Goal: Task Accomplishment & Management: Manage account settings

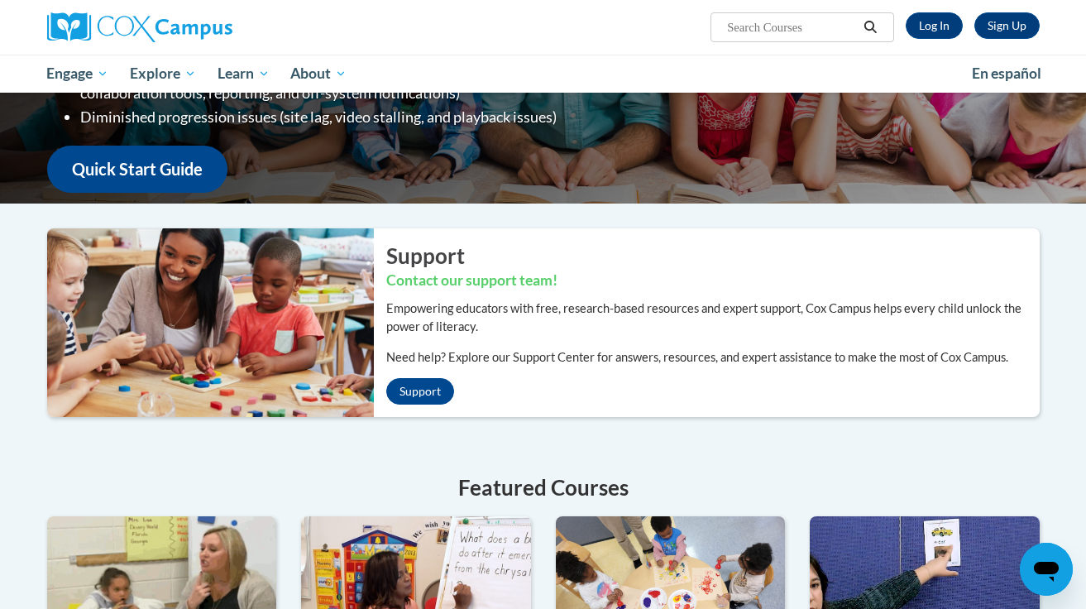
scroll to position [132, 0]
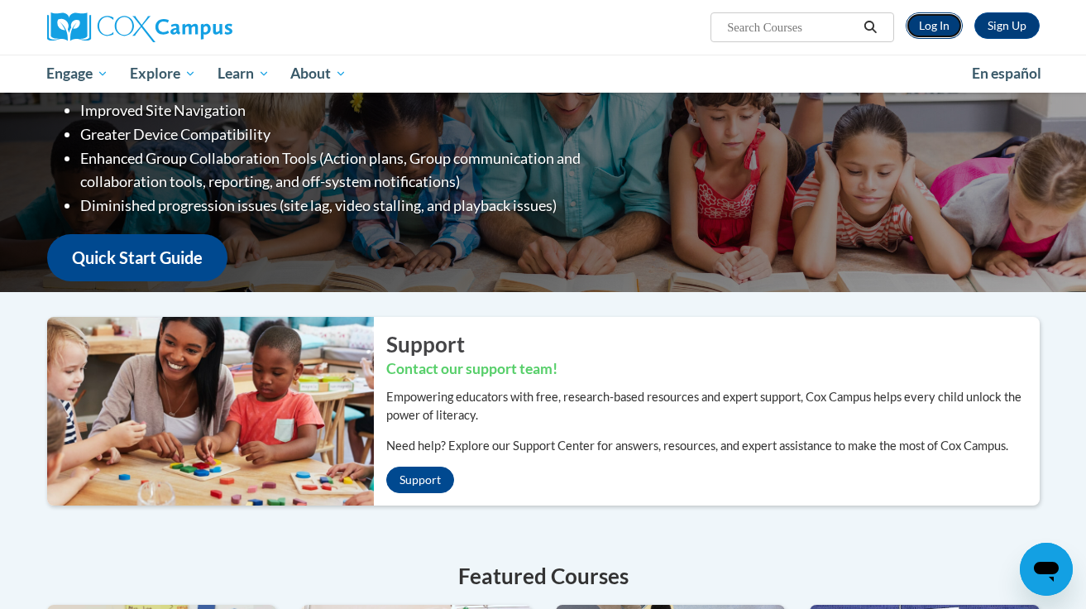
click at [932, 31] on link "Log In" at bounding box center [934, 25] width 57 height 26
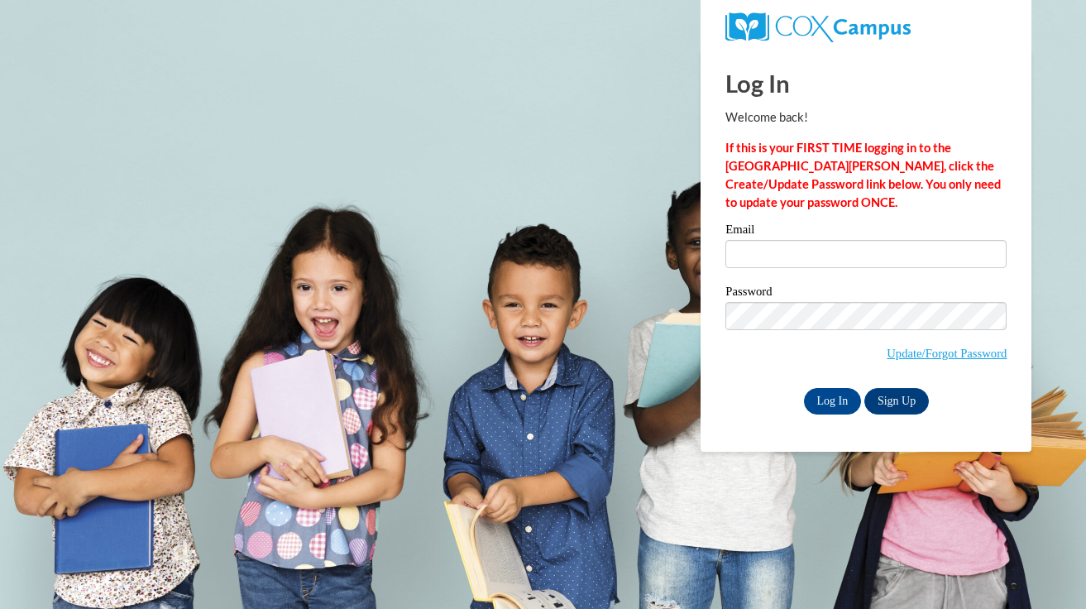
click at [781, 419] on div "Log In Welcome back! If this is your FIRST TIME logging in to the [GEOGRAPHIC_D…" at bounding box center [866, 251] width 356 height 402
click at [835, 399] on input "Log In" at bounding box center [833, 401] width 58 height 26
click at [822, 256] on input "Email" at bounding box center [866, 254] width 281 height 28
type input "li-ji.cao@k12.hi.us"
click at [845, 294] on label "Password" at bounding box center [866, 293] width 281 height 17
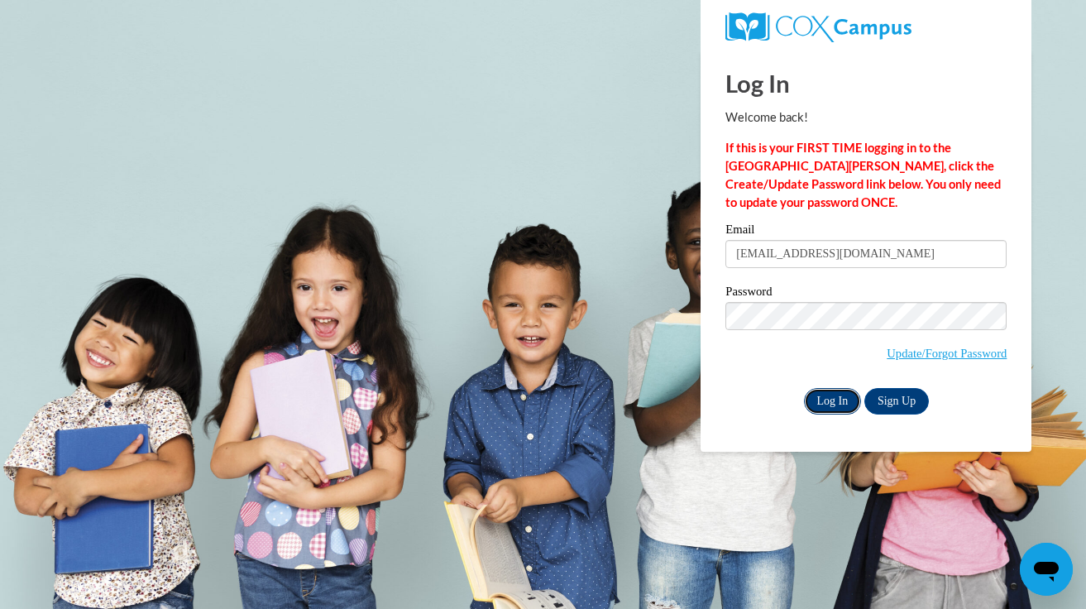
click at [824, 396] on input "Log In" at bounding box center [833, 401] width 58 height 26
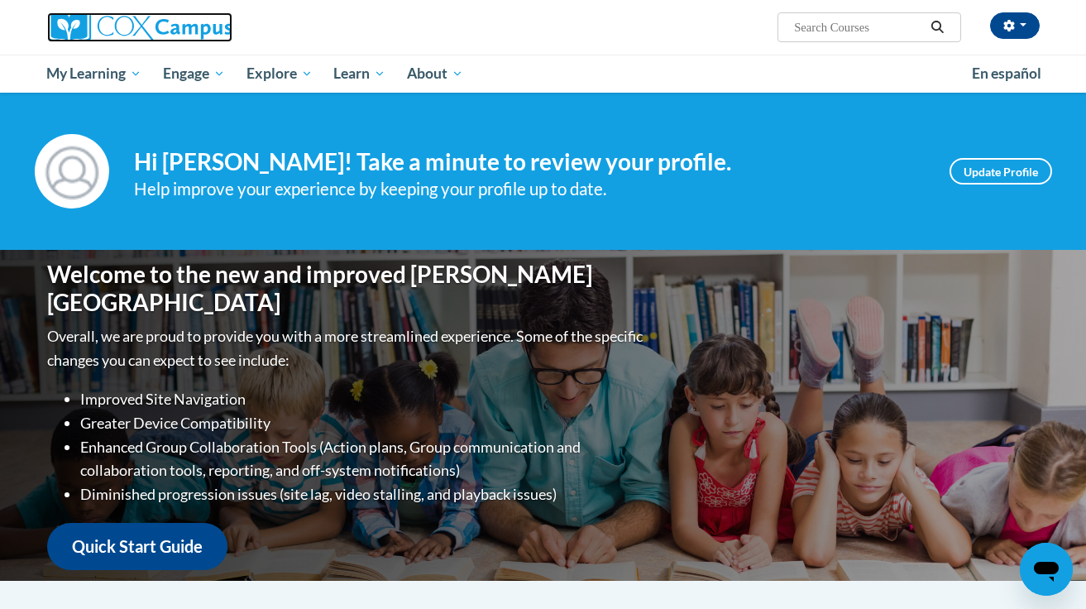
click at [95, 32] on img at bounding box center [139, 27] width 185 height 30
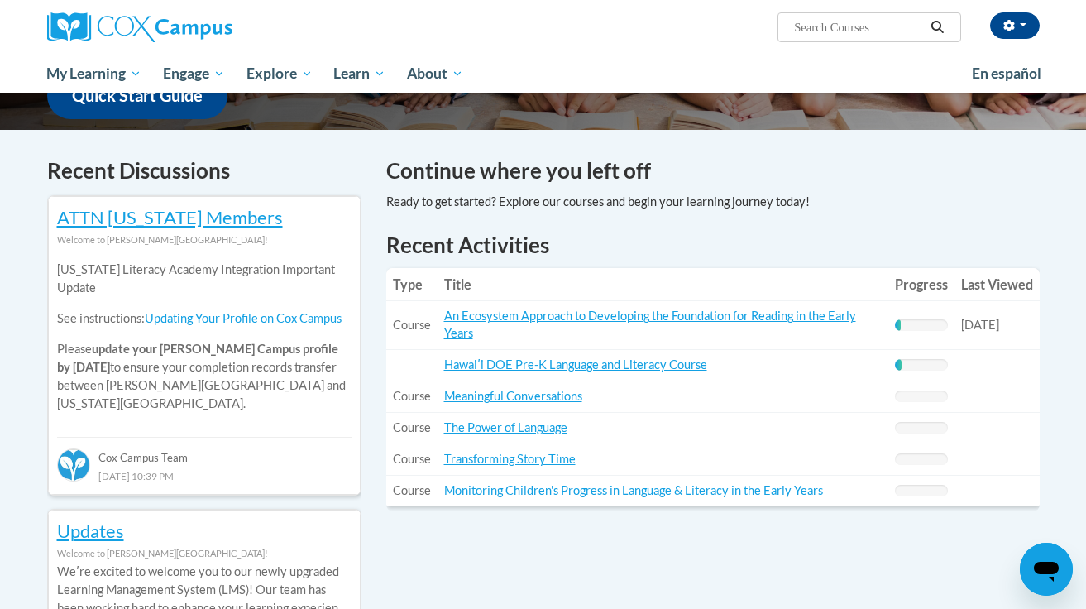
scroll to position [453, 0]
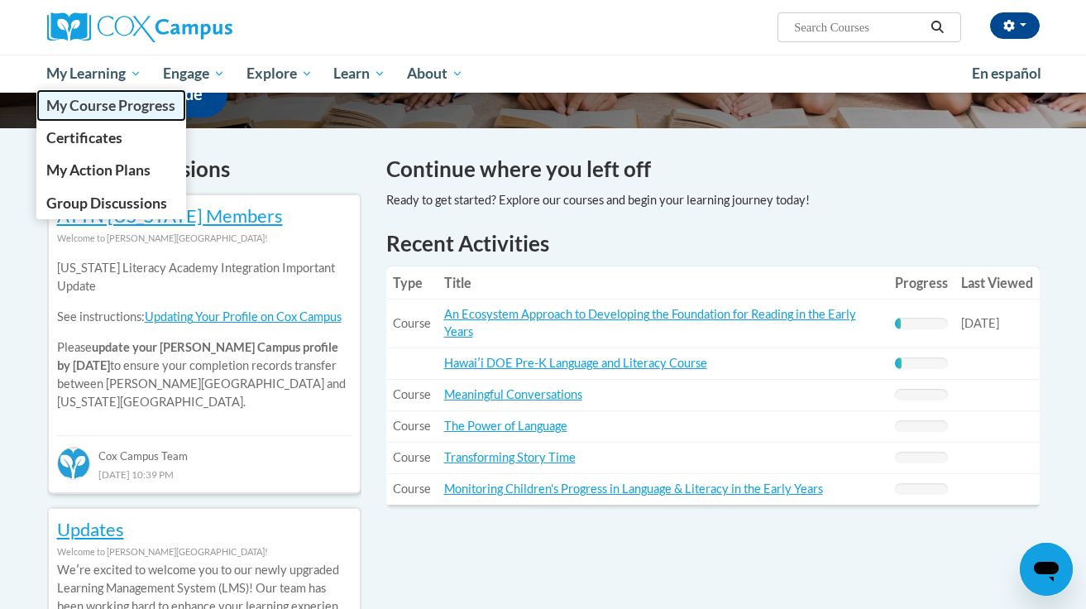
click at [99, 115] on link "My Course Progress" at bounding box center [111, 105] width 151 height 32
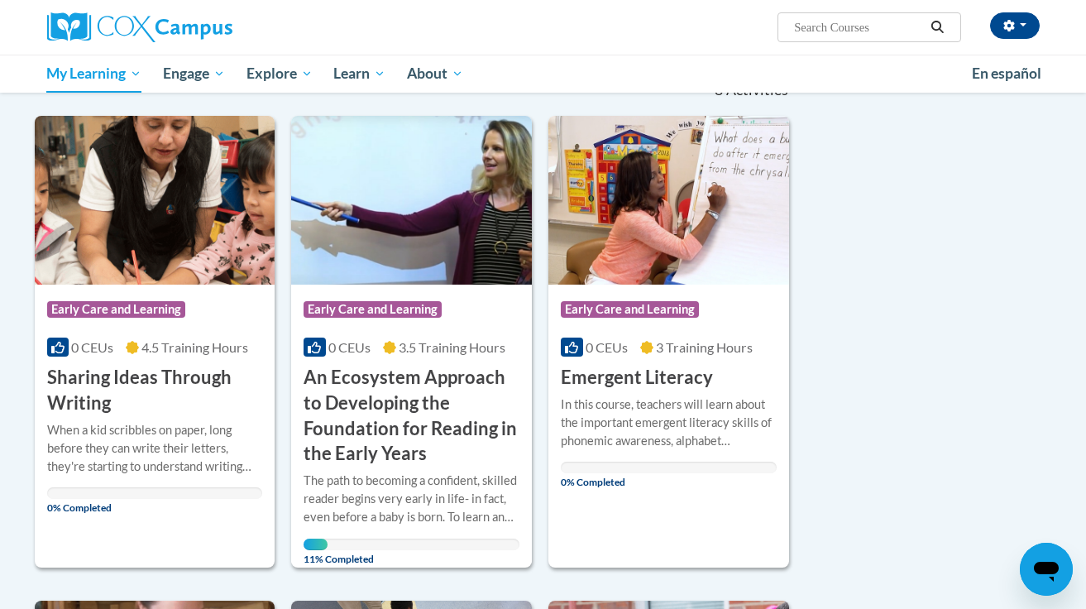
scroll to position [191, 0]
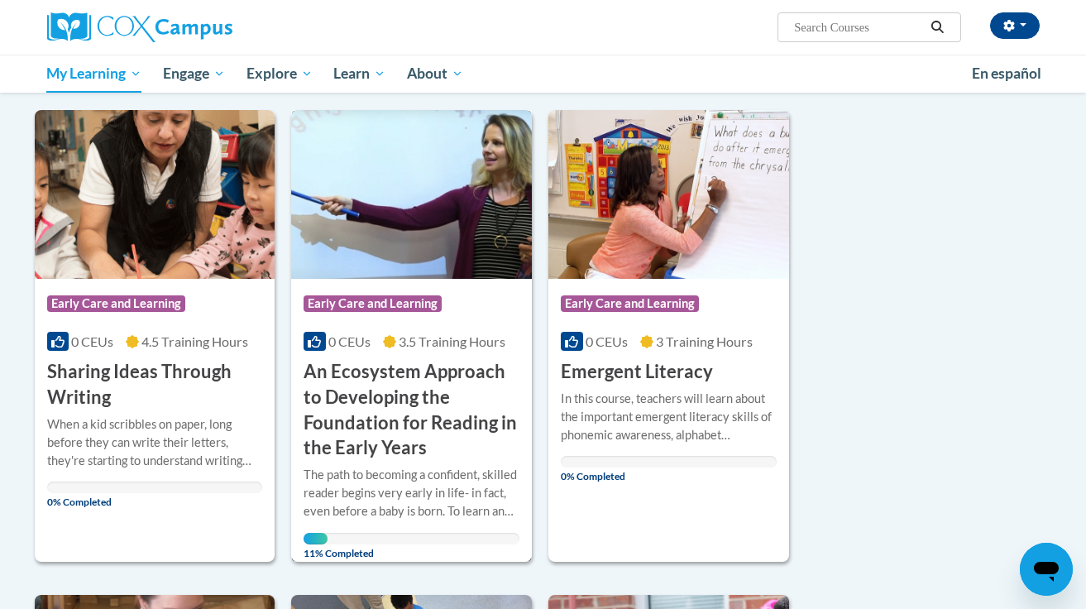
click at [421, 415] on h3 "An Ecosystem Approach to Developing the Foundation for Reading in the Early Yea…" at bounding box center [412, 410] width 216 height 102
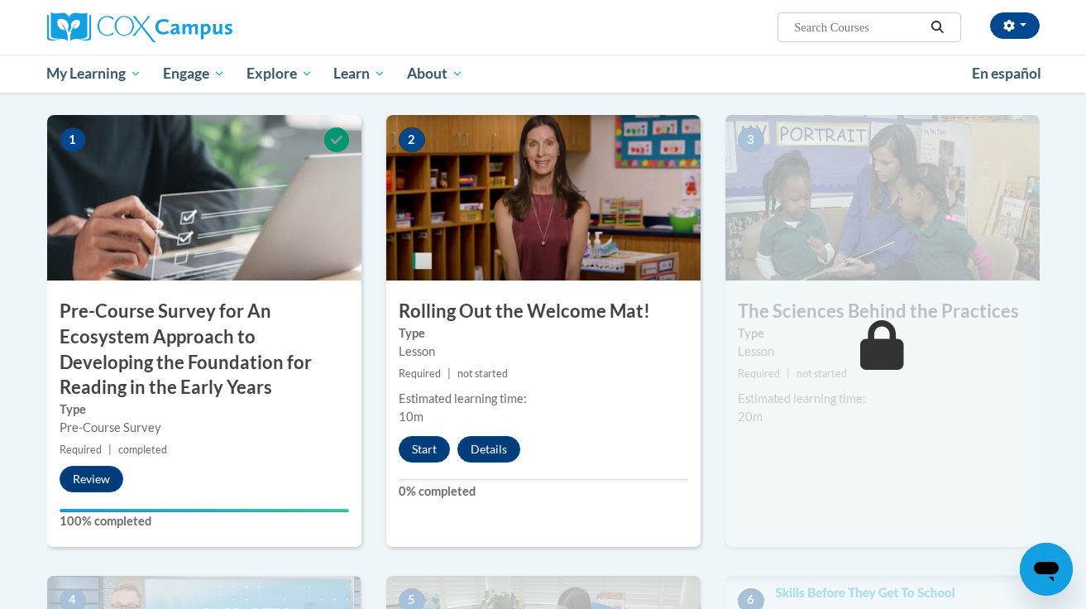
scroll to position [363, 0]
